Goal: Transaction & Acquisition: Subscribe to service/newsletter

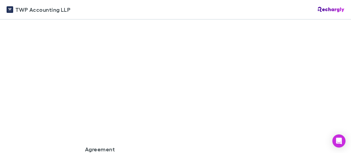
scroll to position [478, 0]
click at [59, 85] on div "TWP Accounting LLP TWP Accounting LLP Software subscriptions agreement TWP Acco…" at bounding box center [175, 76] width 351 height 153
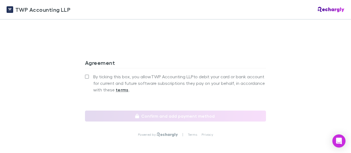
scroll to position [566, 0]
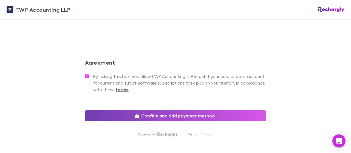
click at [147, 110] on button "Confirm and add payment method" at bounding box center [175, 115] width 181 height 11
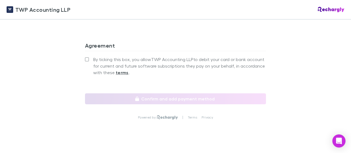
scroll to position [586, 0]
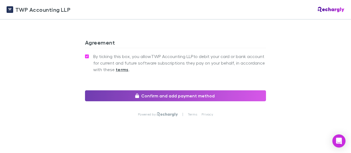
click at [149, 90] on button "Confirm and add payment method" at bounding box center [175, 95] width 181 height 11
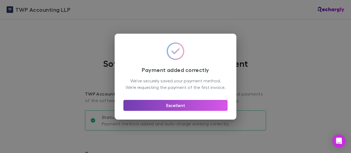
click at [167, 108] on button "Excellent" at bounding box center [175, 105] width 104 height 11
